Goal: Task Accomplishment & Management: Manage account settings

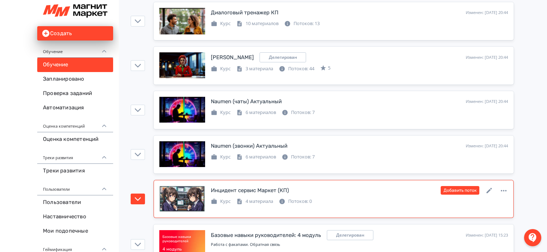
scroll to position [1300, 0]
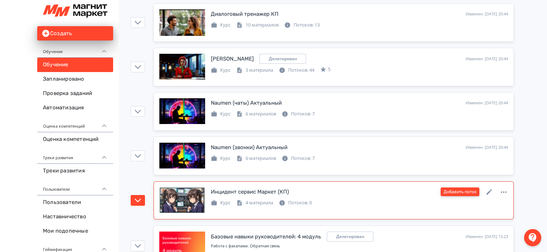
click at [465, 191] on button "Добавить поток" at bounding box center [460, 191] width 39 height 9
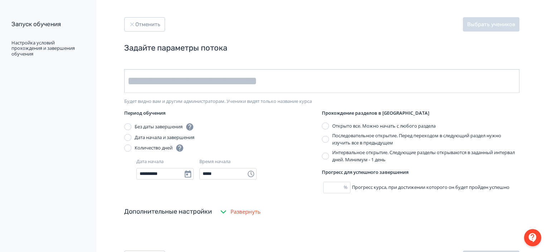
click at [165, 78] on input "text" at bounding box center [321, 81] width 395 height 24
type input "********"
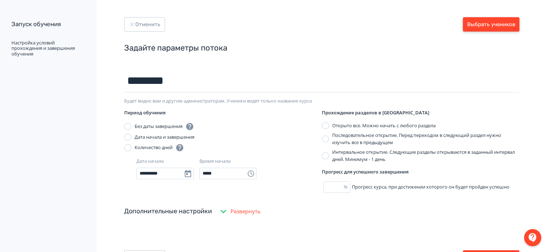
click at [515, 21] on button "Выбрать учеников" at bounding box center [491, 24] width 57 height 14
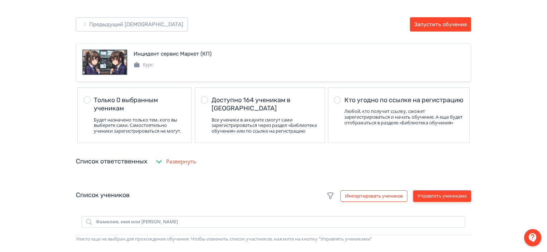
click at [441, 199] on button "Управлять учениками" at bounding box center [442, 195] width 58 height 11
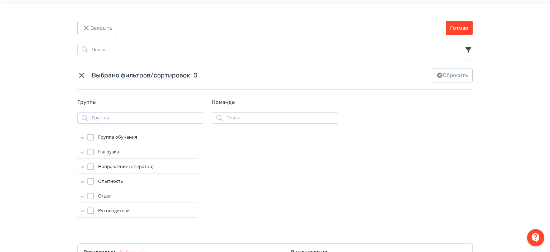
click at [81, 134] on icon "Modal" at bounding box center [82, 137] width 7 height 7
click at [95, 147] on div "Modal" at bounding box center [97, 147] width 6 height 6
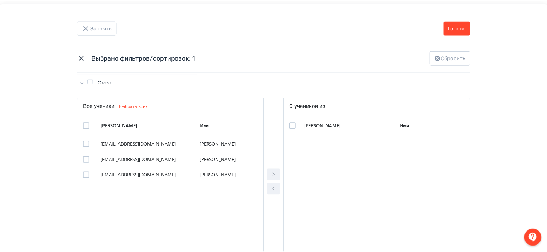
scroll to position [146, 0]
click at [84, 124] on div "Modal" at bounding box center [86, 125] width 6 height 6
click at [278, 176] on button "Modal" at bounding box center [275, 173] width 14 height 11
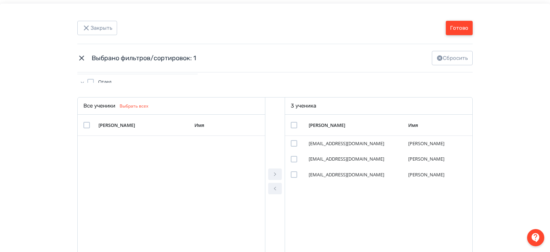
click at [462, 31] on button "Готово" at bounding box center [459, 28] width 27 height 14
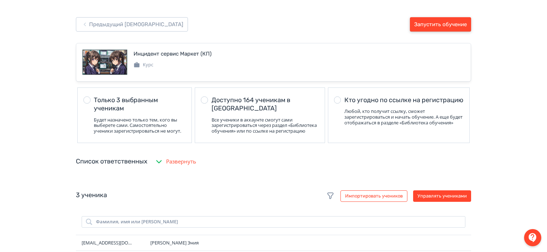
click at [448, 22] on button "Запустить обучение" at bounding box center [440, 24] width 61 height 14
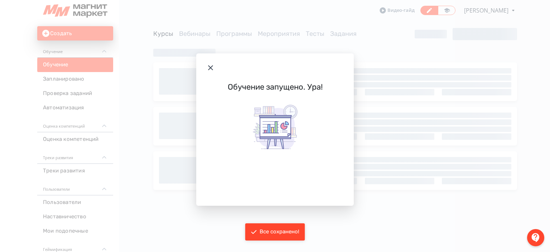
click at [213, 69] on icon "Modal" at bounding box center [210, 67] width 9 height 9
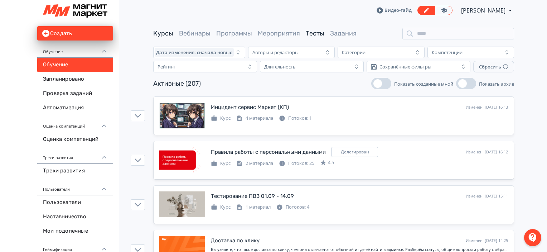
click at [312, 34] on link "Тесты" at bounding box center [315, 33] width 19 height 8
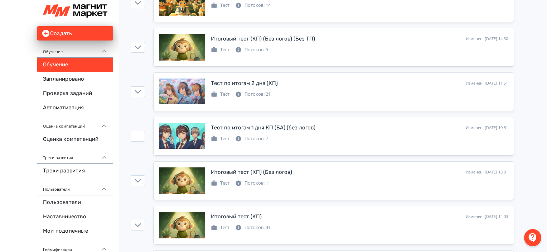
scroll to position [102, 0]
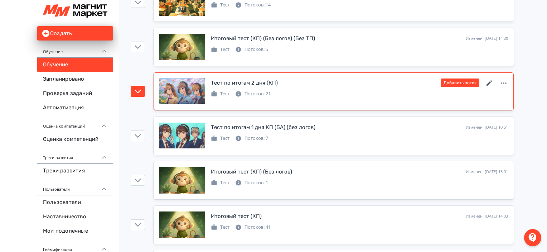
click at [487, 83] on icon at bounding box center [488, 82] width 5 height 5
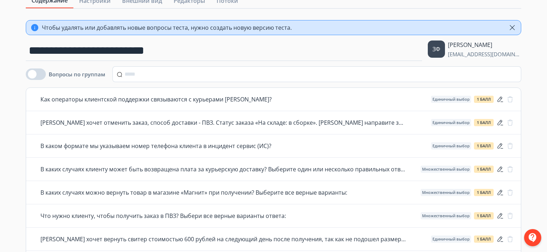
scroll to position [38, 0]
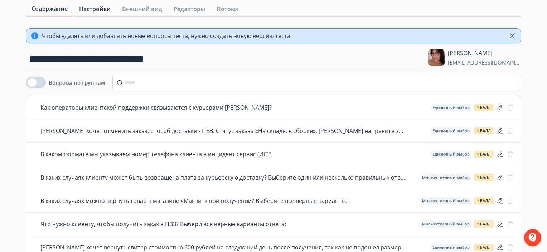
click at [99, 15] on link "Настройки" at bounding box center [94, 9] width 43 height 14
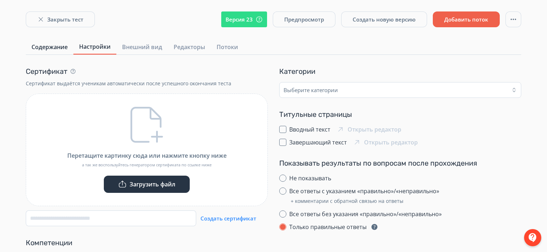
click at [46, 53] on link "Содержание" at bounding box center [50, 47] width 48 height 14
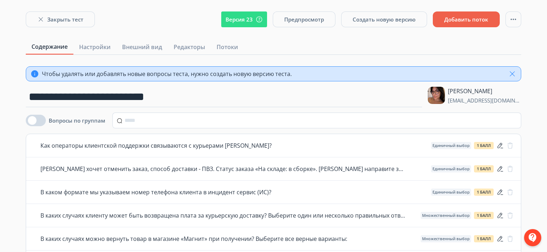
click at [516, 74] on icon "button" at bounding box center [512, 73] width 9 height 9
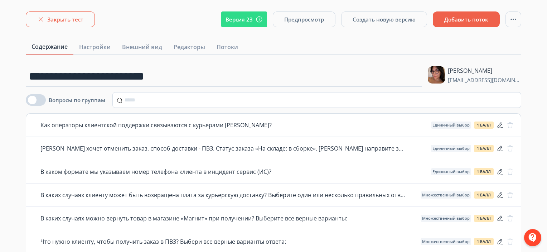
click at [55, 22] on button "Закрыть тест" at bounding box center [60, 19] width 69 height 16
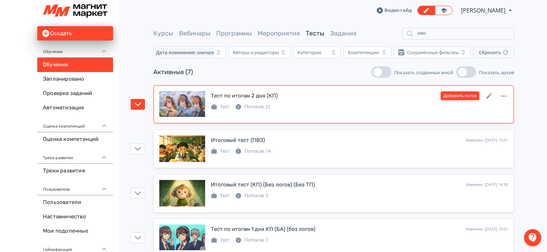
click at [467, 92] on button "Добавить поток" at bounding box center [460, 95] width 39 height 9
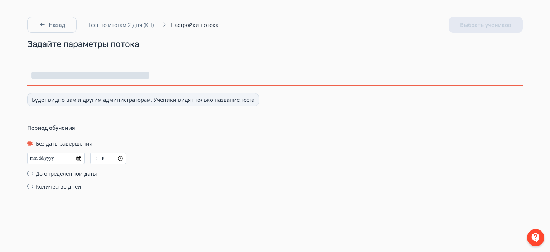
click at [228, 76] on input at bounding box center [274, 75] width 495 height 20
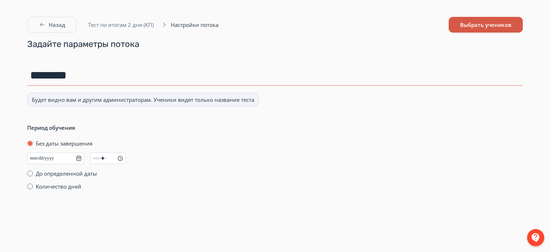
type input "********"
click at [481, 28] on button "Выбрать учеников" at bounding box center [485, 25] width 74 height 16
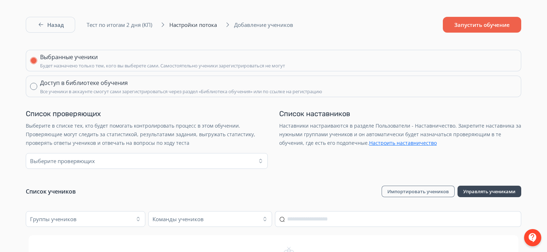
click at [487, 193] on button "Управлять учениками" at bounding box center [489, 190] width 64 height 11
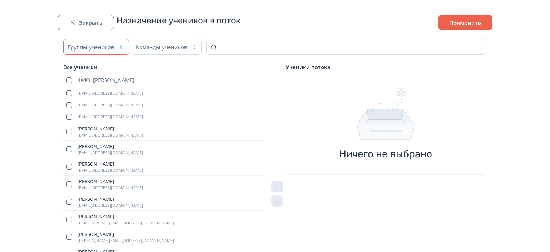
click at [121, 46] on icon "button" at bounding box center [121, 47] width 3 height 4
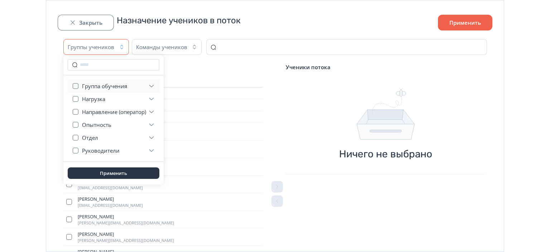
click at [111, 82] on button "Группа обучения" at bounding box center [118, 85] width 73 height 13
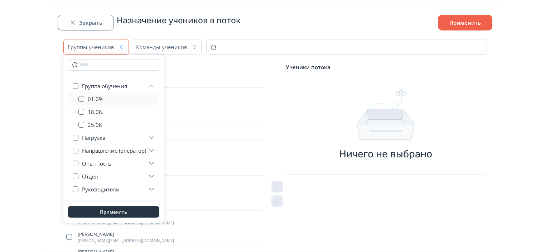
click at [100, 100] on span "01.09" at bounding box center [95, 98] width 14 height 7
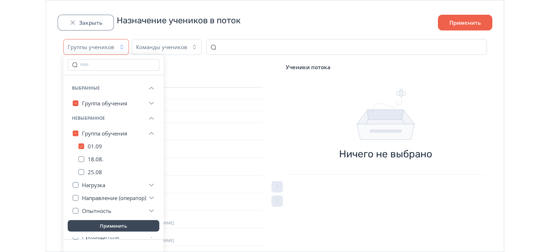
click at [102, 226] on button "Применить" at bounding box center [114, 225] width 92 height 11
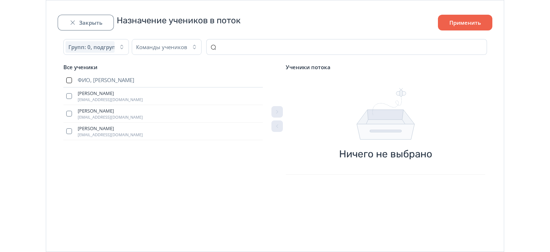
click at [66, 79] on button "button" at bounding box center [69, 80] width 6 height 6
click at [280, 108] on button "button" at bounding box center [276, 111] width 11 height 11
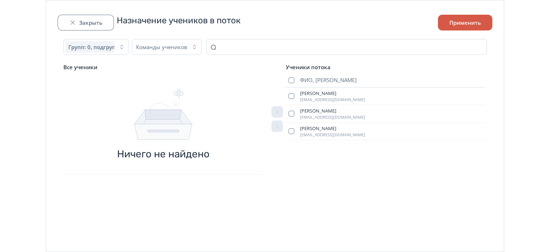
click at [452, 18] on button "Применить" at bounding box center [465, 23] width 54 height 16
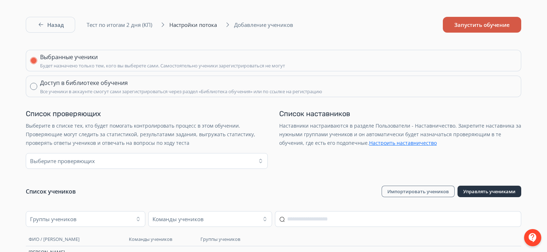
click at [468, 24] on button "Запустить обучение" at bounding box center [482, 25] width 78 height 16
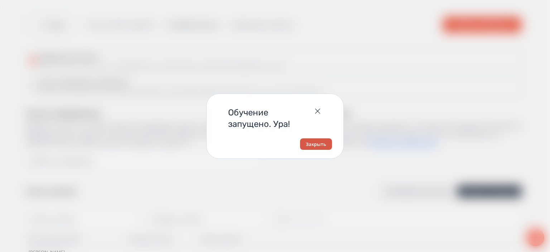
click at [320, 145] on button "Закрыть" at bounding box center [316, 143] width 32 height 11
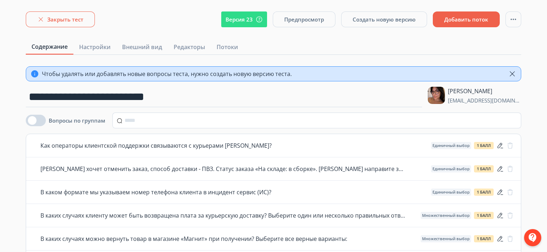
click at [81, 16] on button "Закрыть тест" at bounding box center [60, 19] width 69 height 16
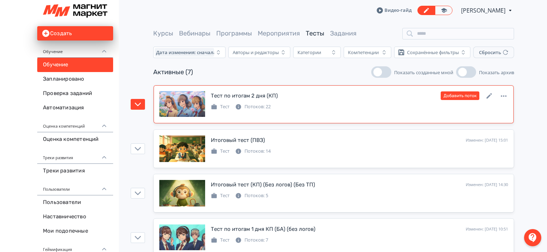
click at [298, 86] on link "Тест по итогам 2 дня (КП) Изменен: [DATE] 16:31 Добавить поток Тест Потоков: 22" at bounding box center [334, 104] width 360 height 38
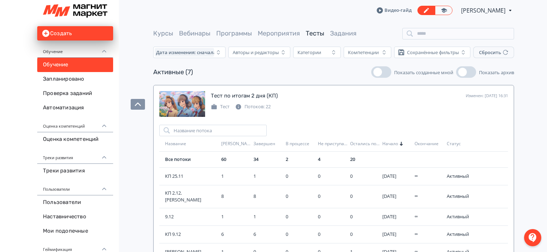
click at [320, 73] on div "Активные (7) Показать созданные мной Показать архив" at bounding box center [333, 71] width 361 height 11
click at [333, 77] on div "Активные (7) Показать созданные мной Показать архив" at bounding box center [333, 71] width 361 height 11
click at [169, 32] on link "Курсы" at bounding box center [163, 33] width 20 height 8
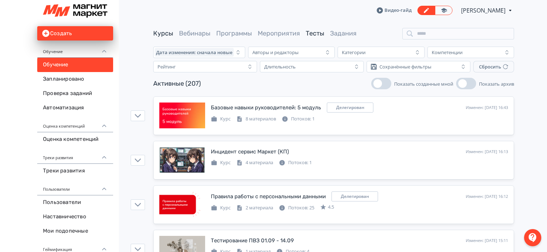
click at [307, 31] on link "Тесты" at bounding box center [315, 33] width 19 height 8
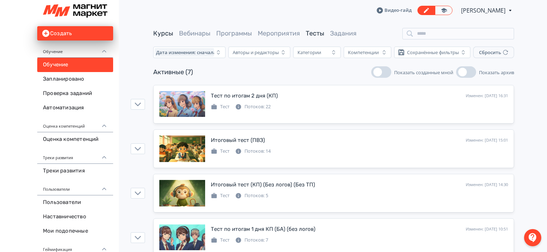
click at [164, 34] on link "Курсы" at bounding box center [163, 33] width 20 height 8
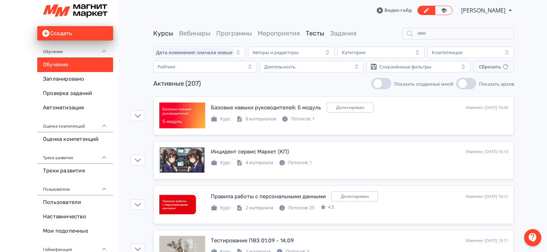
click at [315, 34] on link "Тесты" at bounding box center [315, 33] width 19 height 8
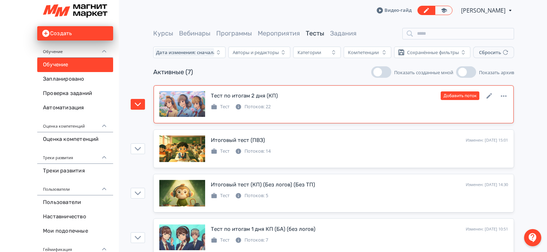
click at [348, 117] on link "Тест по итогам 2 дня (КП) Изменен: [DATE] 16:31 Добавить поток Тест Потоков: 22" at bounding box center [334, 104] width 360 height 38
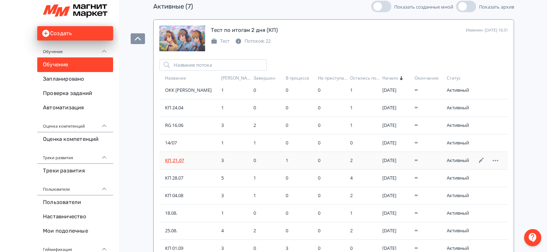
scroll to position [86, 0]
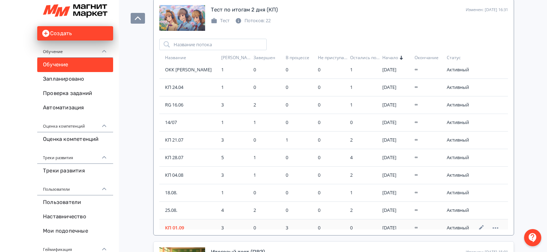
click at [179, 224] on span "КП 01.09" at bounding box center [190, 227] width 50 height 7
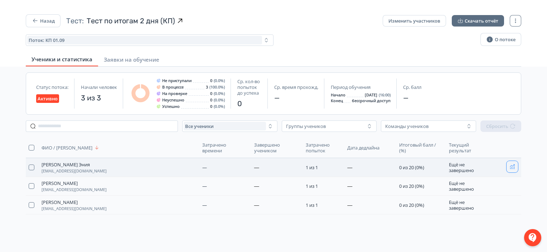
click at [514, 168] on icon "button" at bounding box center [512, 167] width 6 height 6
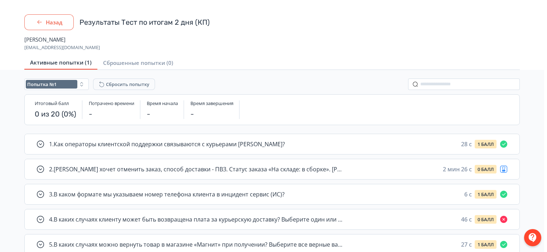
click at [68, 14] on button "Назад" at bounding box center [48, 22] width 49 height 16
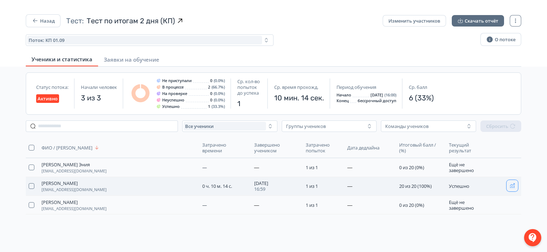
click at [515, 182] on button "button" at bounding box center [511, 185] width 11 height 11
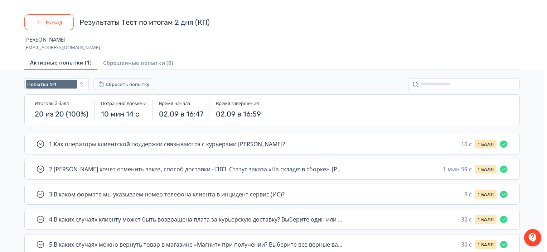
click at [63, 17] on button "Назад" at bounding box center [48, 22] width 49 height 16
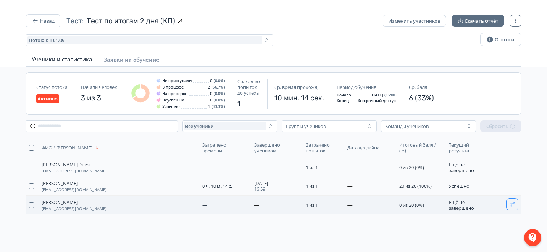
click at [509, 206] on button "button" at bounding box center [511, 203] width 11 height 11
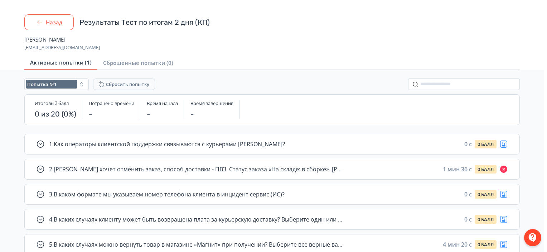
click at [59, 25] on button "Назад" at bounding box center [48, 22] width 49 height 16
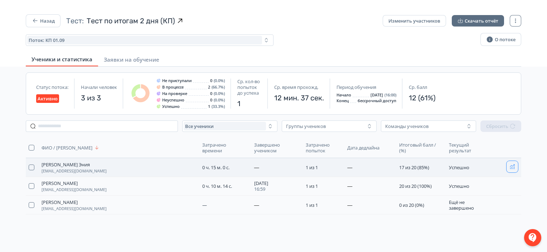
click at [512, 165] on icon "button" at bounding box center [512, 166] width 5 height 5
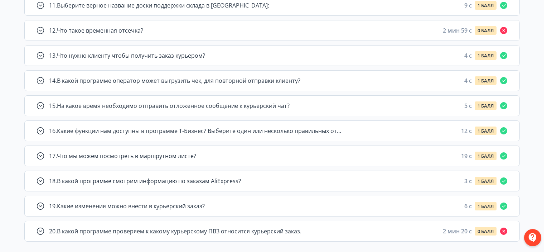
scroll to position [389, 0]
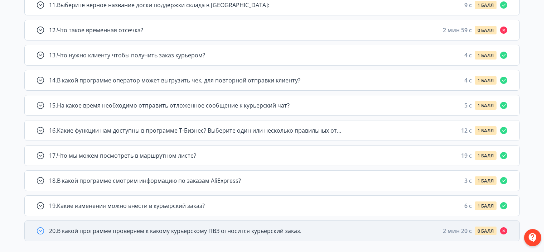
click at [315, 226] on div "20 . В какой программе проверяем к какому курьерскому ПВЗ относится курьерский …" at bounding box center [278, 230] width 459 height 9
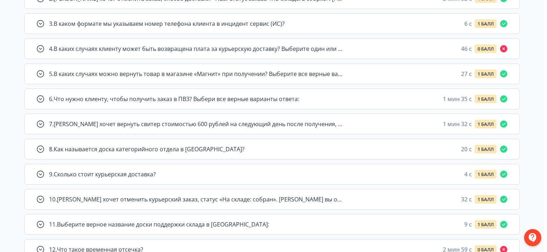
scroll to position [0, 0]
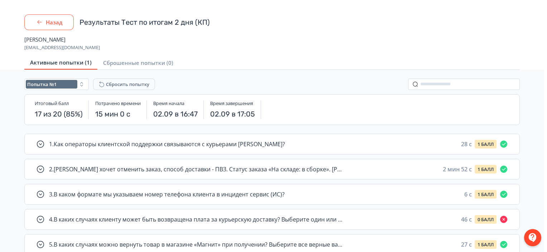
click at [39, 19] on icon "button" at bounding box center [39, 22] width 7 height 7
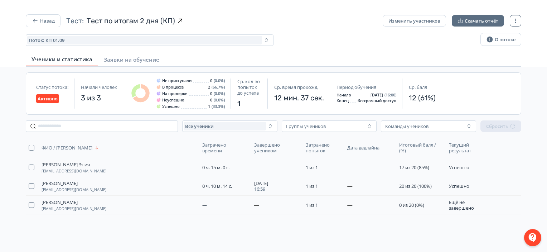
click at [34, 29] on div "Назад Тест: Тест по итогам 2 дня (КП) Изменить участников Скачать отчёт Поток: …" at bounding box center [273, 30] width 495 height 33
click at [47, 21] on button "Назад" at bounding box center [43, 20] width 35 height 13
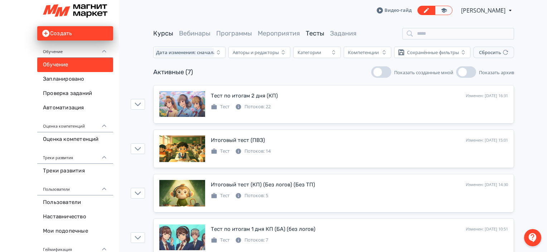
click at [163, 33] on link "Курсы" at bounding box center [163, 33] width 20 height 8
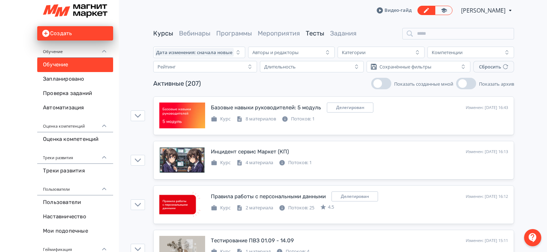
click at [316, 33] on link "Тесты" at bounding box center [315, 33] width 19 height 8
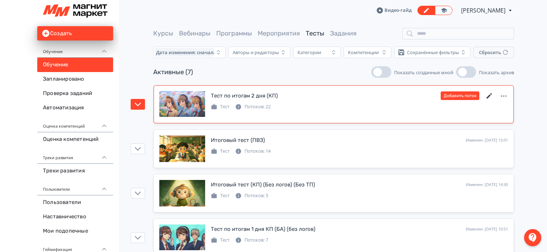
click at [487, 98] on icon at bounding box center [488, 95] width 5 height 5
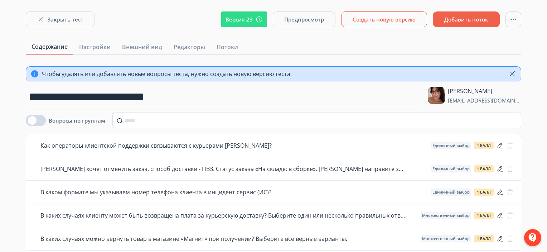
click at [386, 15] on button "Создать новую версию" at bounding box center [384, 19] width 86 height 16
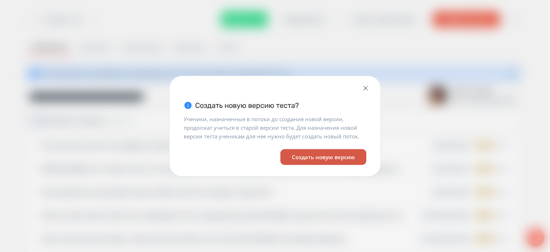
click at [310, 162] on button "Создать новую версию" at bounding box center [323, 157] width 86 height 16
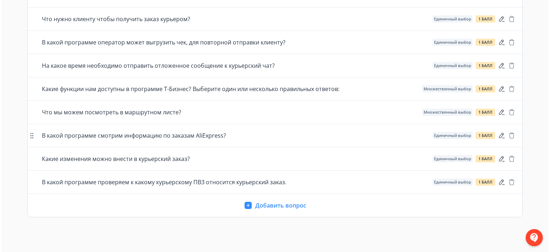
scroll to position [418, 0]
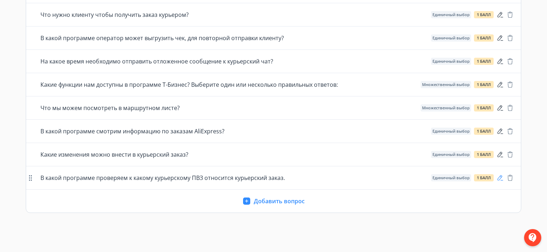
click at [500, 175] on icon "button" at bounding box center [499, 177] width 7 height 7
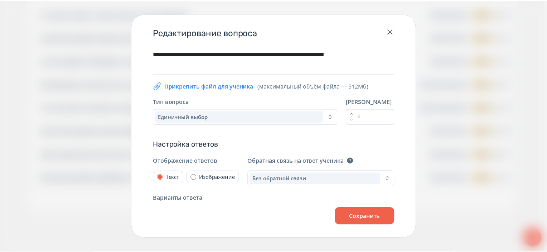
scroll to position [76, 0]
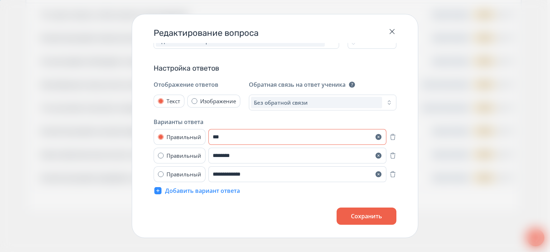
click at [242, 136] on input "***" at bounding box center [297, 137] width 178 height 16
type input "*"
type input "***"
drag, startPoint x: 239, startPoint y: 153, endPoint x: 211, endPoint y: 151, distance: 28.0
click at [211, 151] on input "********" at bounding box center [297, 155] width 178 height 16
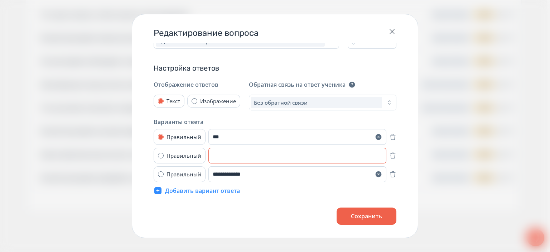
type input "*"
type input "***"
click at [245, 175] on input "**********" at bounding box center [297, 174] width 178 height 16
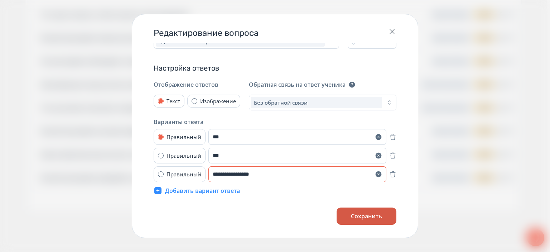
type input "**********"
click at [375, 221] on button "Сохранить" at bounding box center [366, 215] width 60 height 17
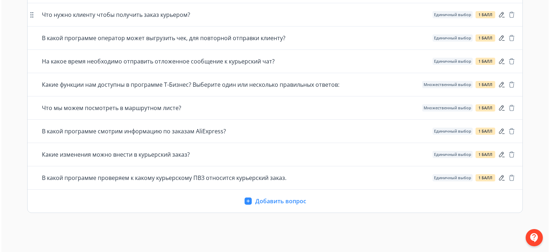
scroll to position [282, 0]
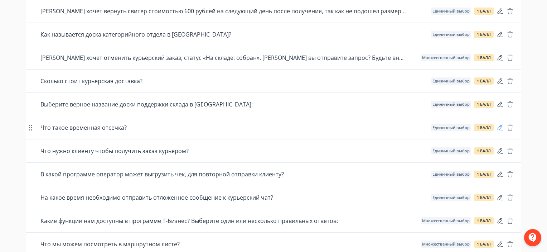
click at [500, 124] on icon "button" at bounding box center [499, 127] width 7 height 7
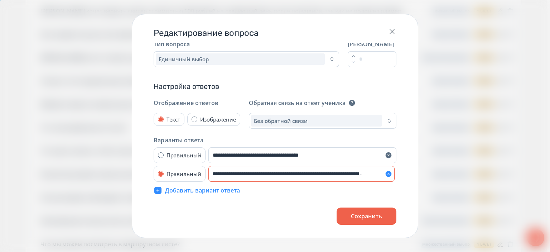
scroll to position [0, 80]
drag, startPoint x: 358, startPoint y: 176, endPoint x: 385, endPoint y: 171, distance: 27.2
click at [385, 171] on div "**********" at bounding box center [302, 174] width 188 height 16
click at [380, 100] on div "Обратная связь на ответ ученика" at bounding box center [322, 102] width 147 height 9
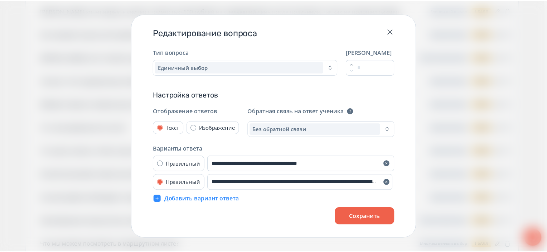
scroll to position [34, 0]
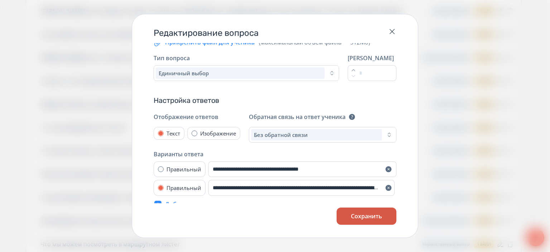
click at [371, 219] on button "Сохранить" at bounding box center [366, 215] width 60 height 17
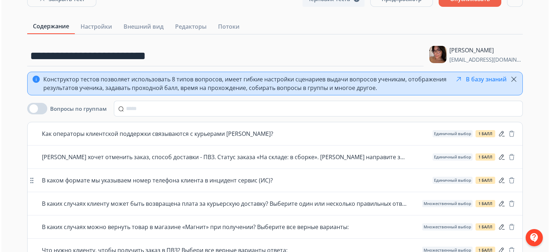
scroll to position [0, 0]
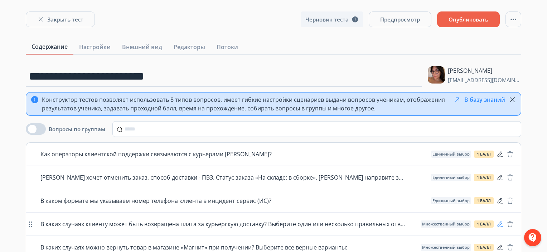
click at [499, 222] on icon "button" at bounding box center [500, 223] width 6 height 5
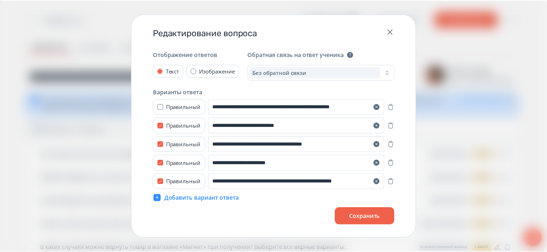
scroll to position [129, 0]
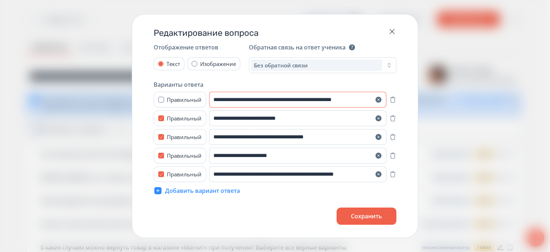
click at [346, 98] on input "**********" at bounding box center [297, 100] width 177 height 16
type input "**********"
click at [315, 74] on div "**********" at bounding box center [275, 104] width 243 height 189
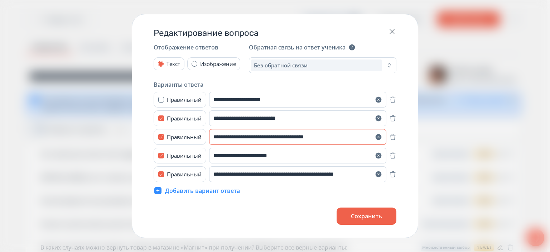
click at [272, 139] on input "**********" at bounding box center [297, 137] width 177 height 16
type input "**********"
click at [366, 222] on button "Сохранить" at bounding box center [366, 215] width 60 height 17
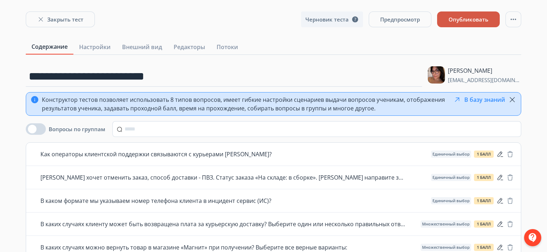
click at [477, 14] on button "Опубликовать" at bounding box center [468, 19] width 63 height 16
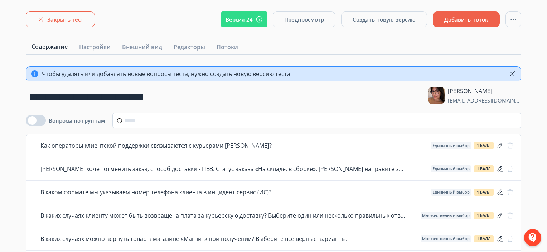
click at [65, 17] on button "Закрыть тест" at bounding box center [60, 19] width 69 height 16
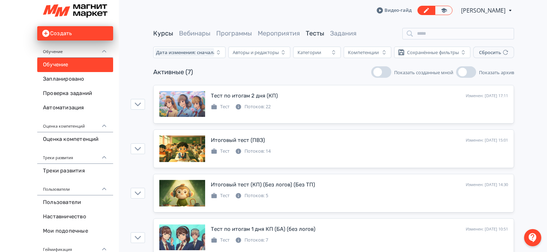
click at [160, 37] on link "Курсы" at bounding box center [163, 33] width 20 height 8
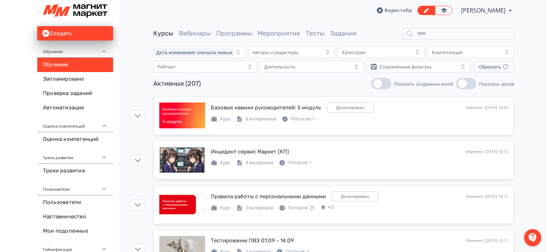
click at [318, 37] on link "Тесты" at bounding box center [315, 33] width 19 height 8
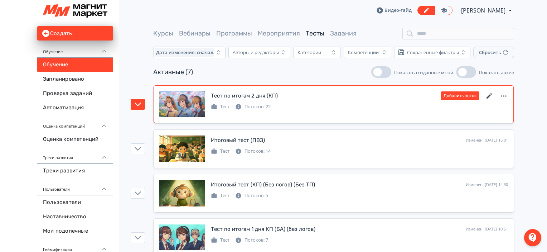
click at [488, 96] on icon at bounding box center [488, 95] width 5 height 5
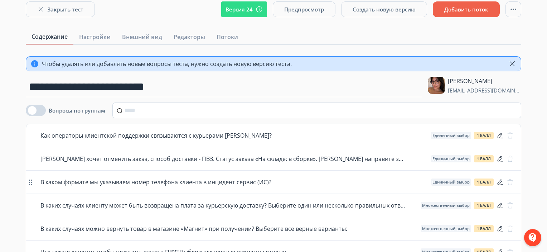
scroll to position [11, 0]
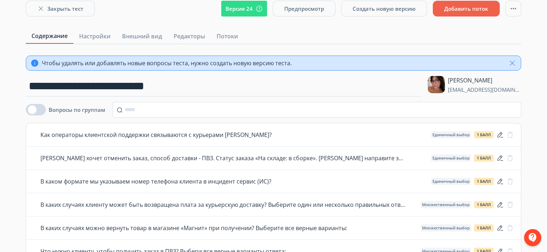
click at [515, 61] on icon "button" at bounding box center [512, 63] width 9 height 9
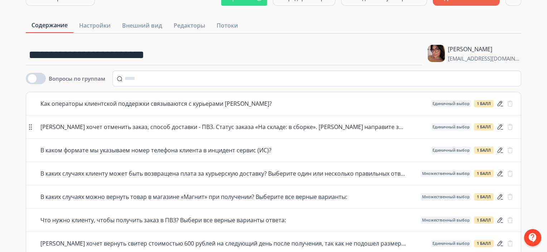
scroll to position [0, 0]
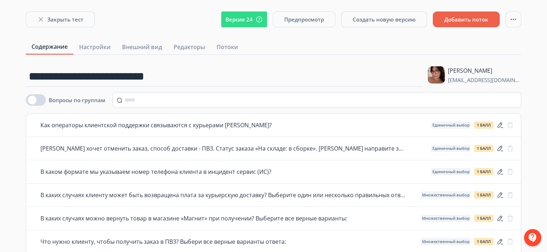
click at [52, 12] on button "Закрыть тест" at bounding box center [60, 19] width 69 height 16
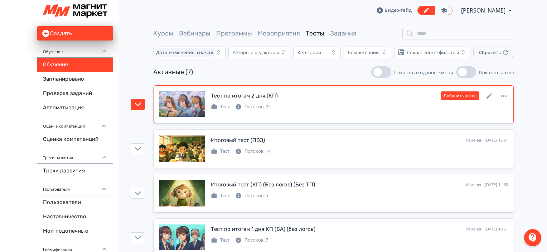
click at [367, 117] on link "Тест по итогам 2 дня (КП) Изменен: [DATE] 17:11 Добавить поток Тест Потоков: 22" at bounding box center [334, 104] width 360 height 38
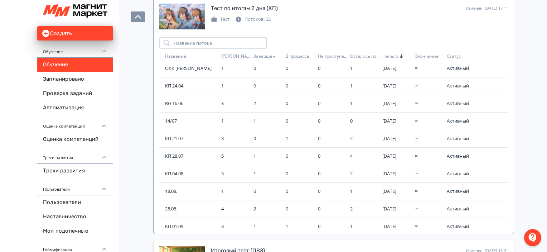
scroll to position [87, 0]
click at [185, 217] on td "КП 01.09" at bounding box center [188, 226] width 59 height 18
click at [179, 223] on span "КП 01.09" at bounding box center [190, 226] width 50 height 7
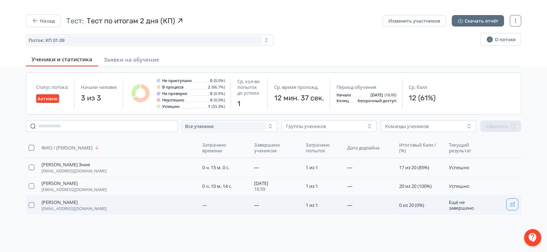
click at [510, 201] on icon "button" at bounding box center [512, 204] width 6 height 6
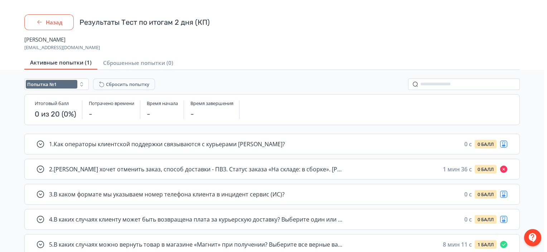
click at [62, 23] on button "Назад" at bounding box center [48, 22] width 49 height 16
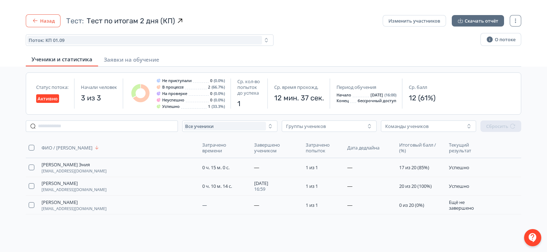
click at [47, 24] on button "Назад" at bounding box center [43, 20] width 35 height 13
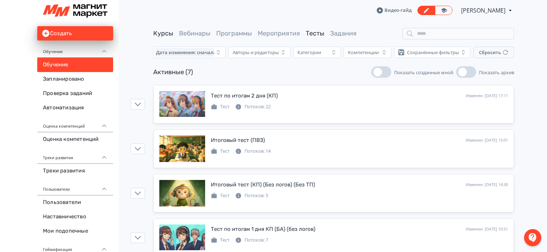
click at [163, 34] on link "Курсы" at bounding box center [163, 33] width 20 height 8
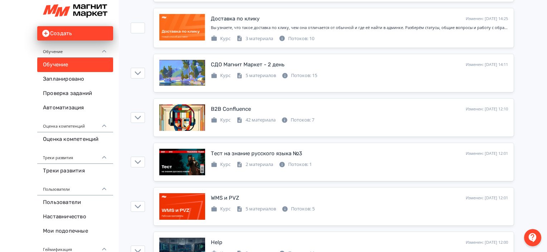
scroll to position [268, 0]
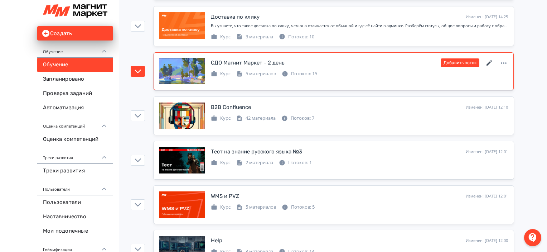
click at [489, 63] on icon at bounding box center [489, 63] width 9 height 9
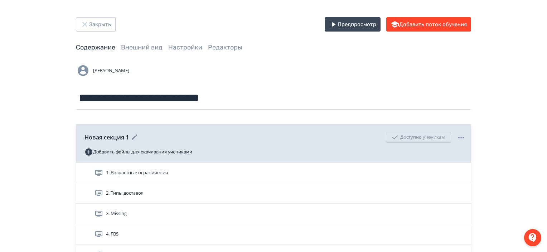
scroll to position [91, 0]
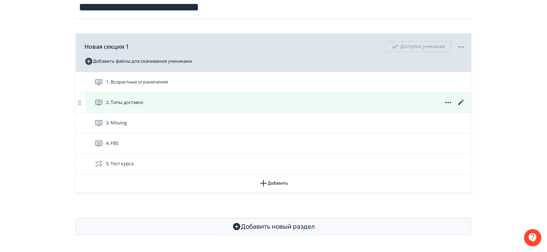
click at [461, 100] on icon at bounding box center [461, 102] width 9 height 9
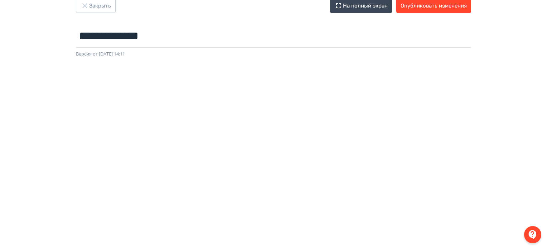
scroll to position [0, 1]
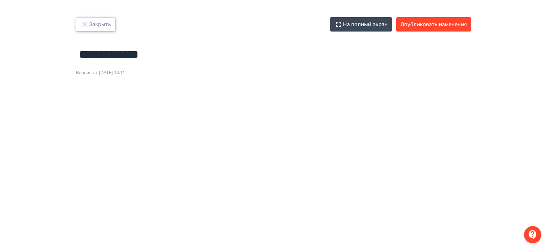
click at [85, 28] on icon "button" at bounding box center [85, 24] width 9 height 9
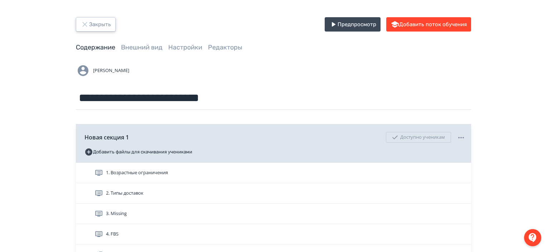
click at [86, 18] on button "Закрыть" at bounding box center [96, 24] width 40 height 14
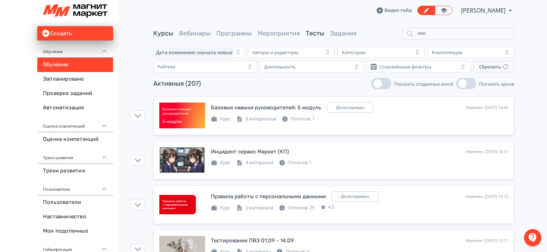
click at [311, 37] on link "Тесты" at bounding box center [315, 33] width 19 height 8
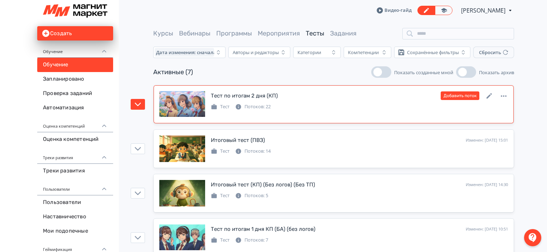
click at [372, 100] on div "Тест по итогам 2 дня (КП) Изменен: [DATE] 17:11 Добавить поток Тест Потоков: 22" at bounding box center [359, 100] width 297 height 19
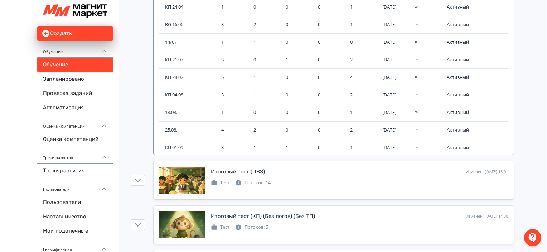
scroll to position [167, 0]
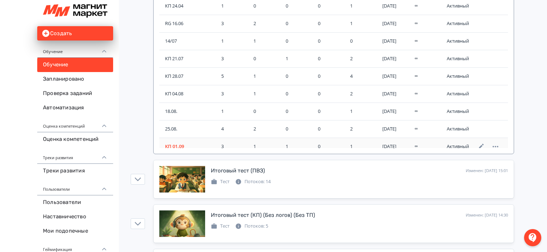
click at [168, 143] on span "КП 01.09" at bounding box center [190, 146] width 50 height 7
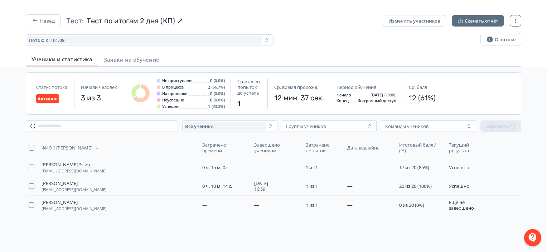
click at [113, 250] on div "ФИО / [PERSON_NAME] Затрачено времени Завершено учеником Затрачено попыток [PER…" at bounding box center [273, 202] width 507 height 140
click at [514, 204] on icon "button" at bounding box center [512, 204] width 6 height 6
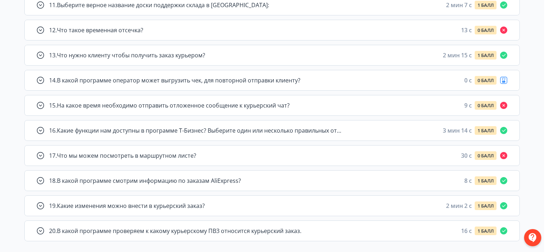
scroll to position [384, 0]
